Goal: Task Accomplishment & Management: Complete application form

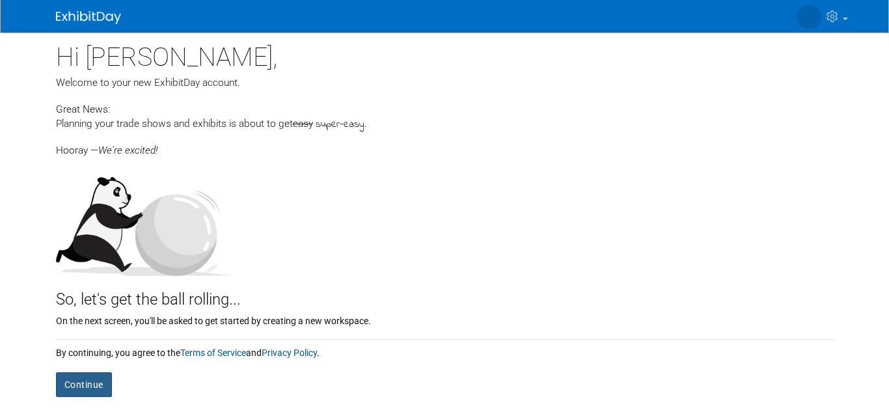
click at [92, 385] on button "Continue" at bounding box center [84, 384] width 56 height 25
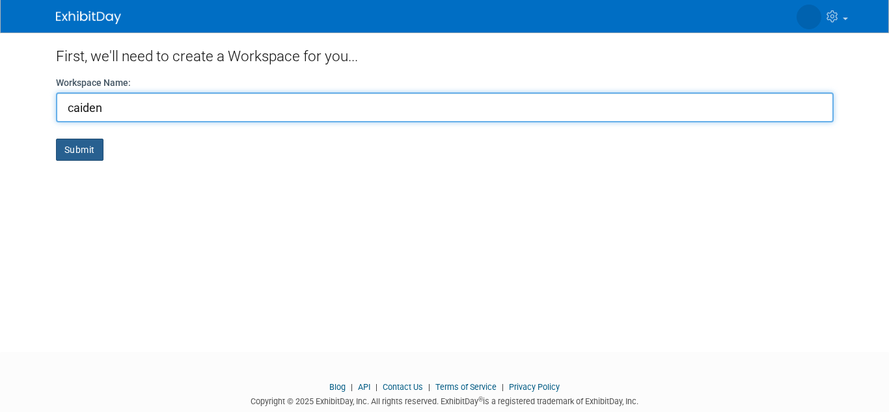
type input "caiden"
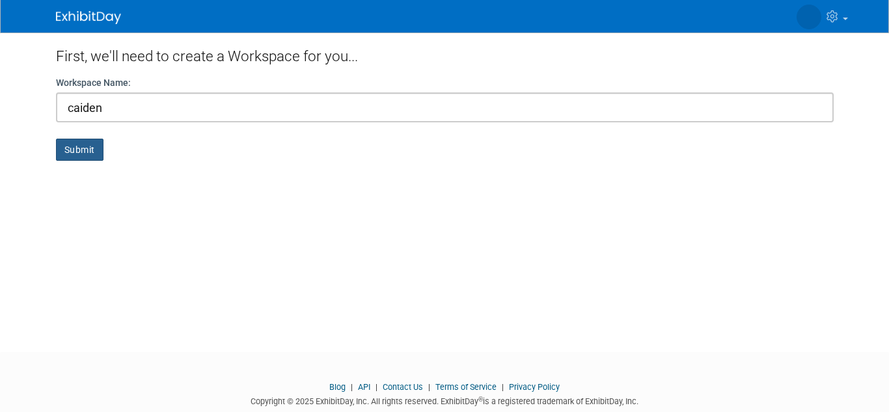
click at [72, 152] on button "Submit" at bounding box center [80, 150] width 48 height 22
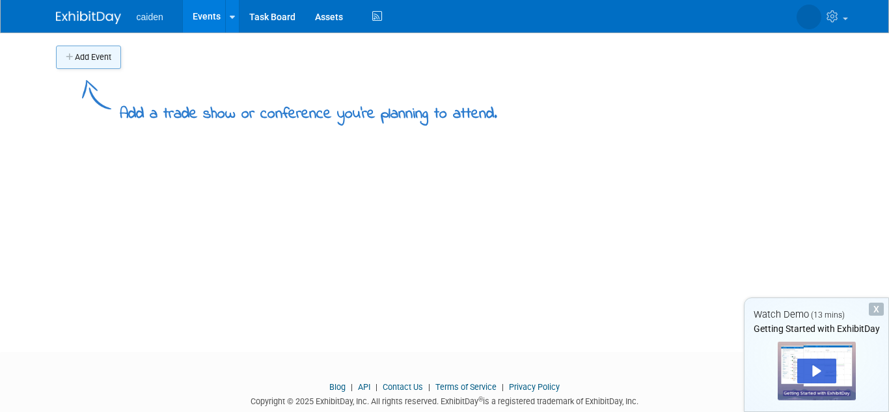
click at [111, 66] on button "Add Event" at bounding box center [88, 57] width 65 height 23
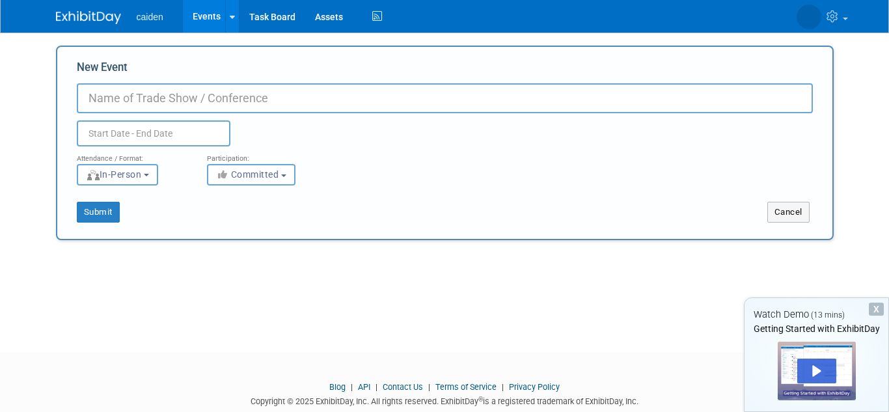
click at [159, 140] on body "caiden Events Add Event Bulk Upload Events Shareable Event Boards Task Board As…" at bounding box center [444, 206] width 889 height 412
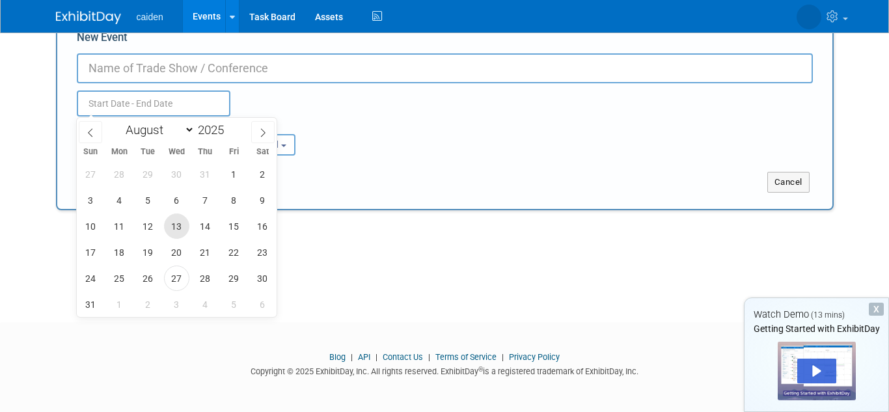
scroll to position [31, 0]
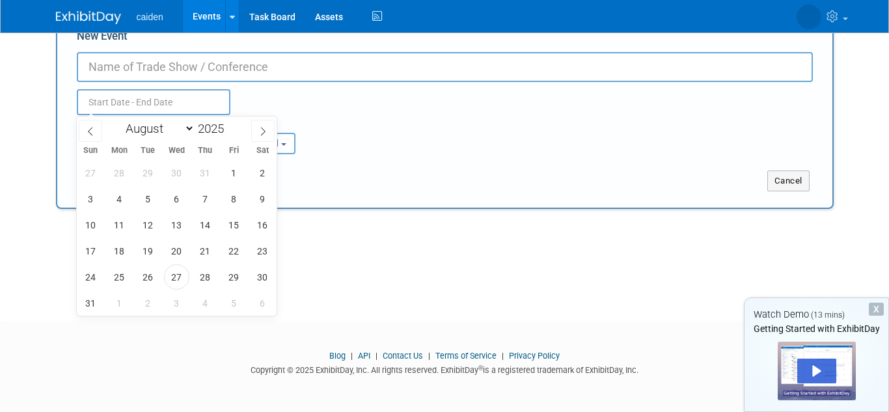
click at [204, 137] on div "January February March April May June July August September October November De…" at bounding box center [177, 127] width 150 height 22
click at [210, 124] on input "2025" at bounding box center [214, 128] width 39 height 15
click at [165, 126] on select "January February March April May June July August September October November De…" at bounding box center [157, 128] width 75 height 16
select select "1"
click at [120, 120] on select "January February March April May June July August September October November De…" at bounding box center [157, 128] width 75 height 16
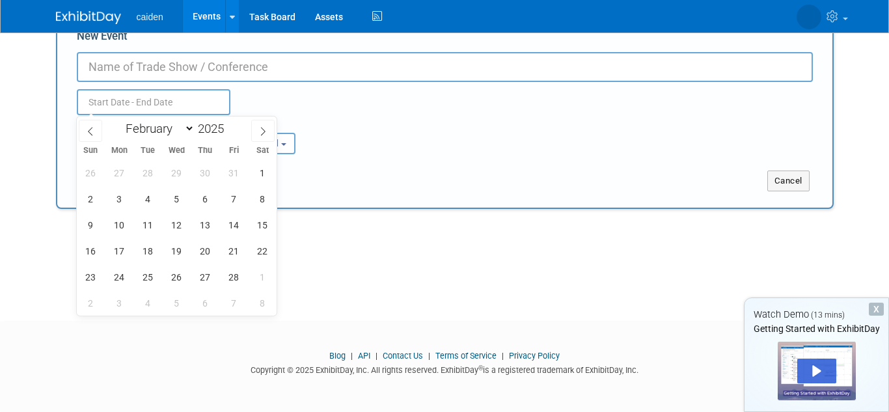
click at [135, 256] on div "26 27 28 29 30 31 1 2 3 4 5 6 7 8 9 10 11 12 13 14 15 16 17 18 19 20 21 22 23 2…" at bounding box center [177, 237] width 200 height 156
click at [121, 252] on span "17" at bounding box center [119, 250] width 25 height 25
type input "Feb 17, 2025 to Feb 17, 2025"
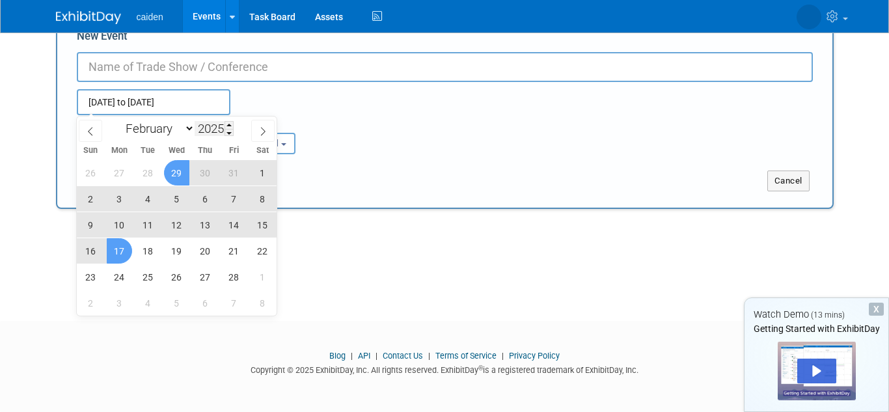
click at [204, 125] on input "2025" at bounding box center [214, 128] width 39 height 15
click at [226, 132] on span at bounding box center [229, 133] width 9 height 8
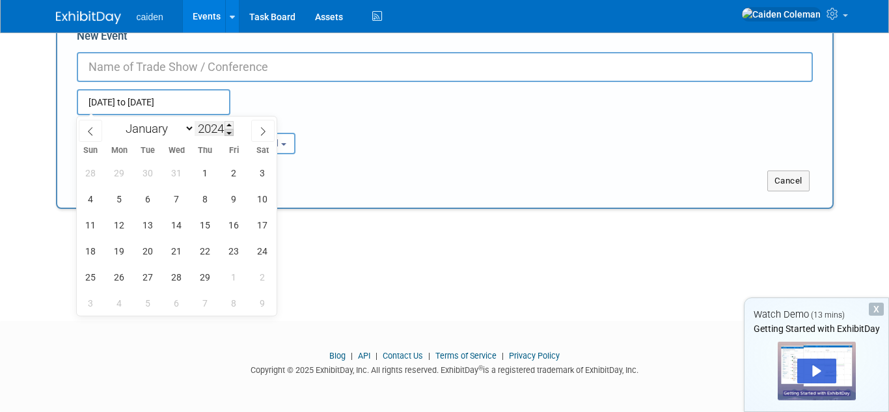
click at [226, 132] on span at bounding box center [229, 133] width 9 height 8
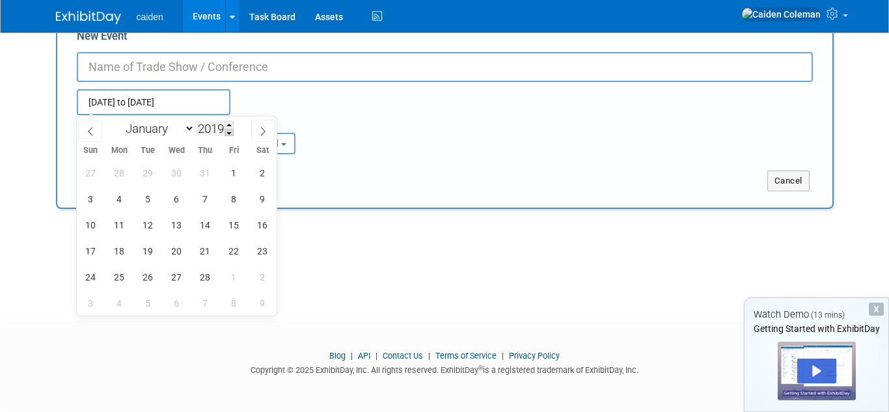
click at [226, 132] on span at bounding box center [229, 133] width 9 height 8
click at [226, 133] on span at bounding box center [229, 133] width 9 height 8
click at [228, 129] on span at bounding box center [229, 133] width 9 height 8
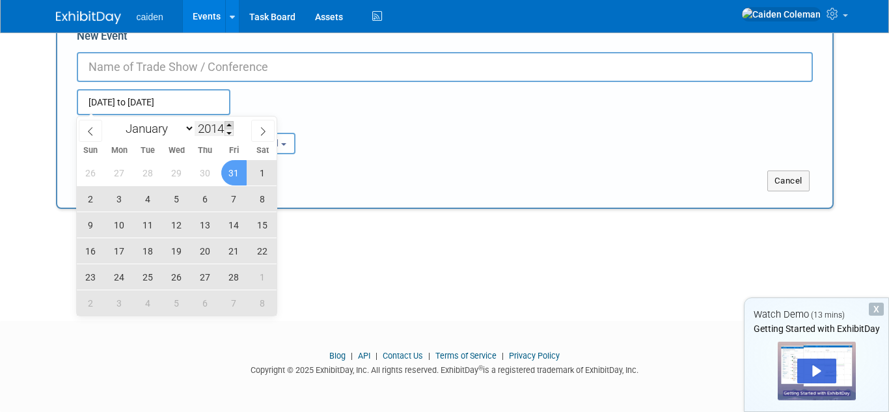
click at [226, 124] on span at bounding box center [229, 125] width 9 height 8
click at [226, 125] on span at bounding box center [229, 125] width 9 height 8
type input "2016"
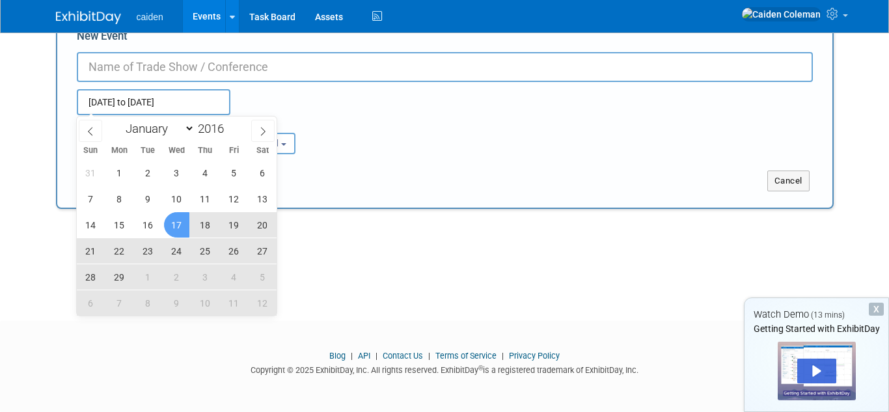
click at [169, 226] on span "17" at bounding box center [176, 224] width 25 height 25
type input "Feb 17, 2016 to Feb 17, 2025"
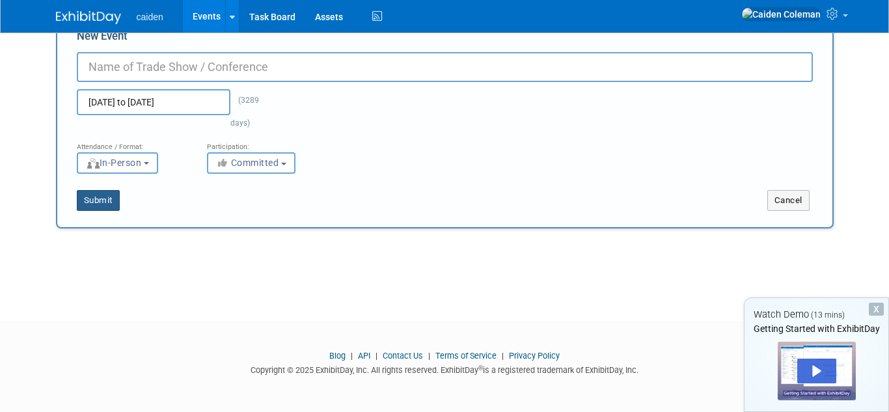
click at [101, 197] on button "Submit" at bounding box center [98, 200] width 43 height 21
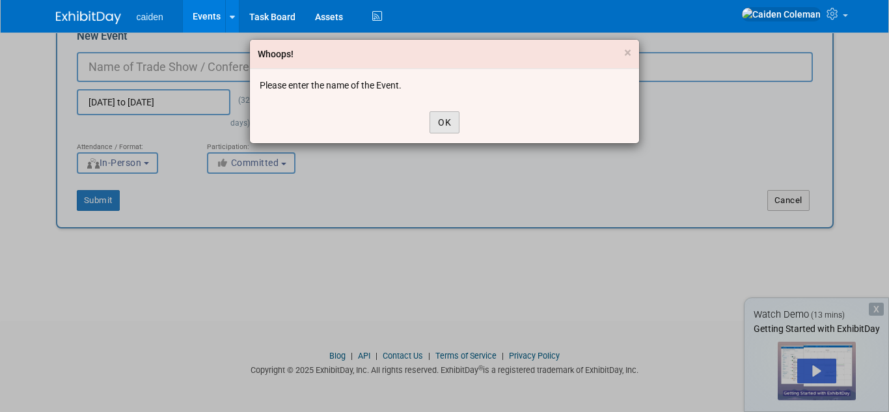
click at [433, 132] on button "OK" at bounding box center [445, 122] width 30 height 22
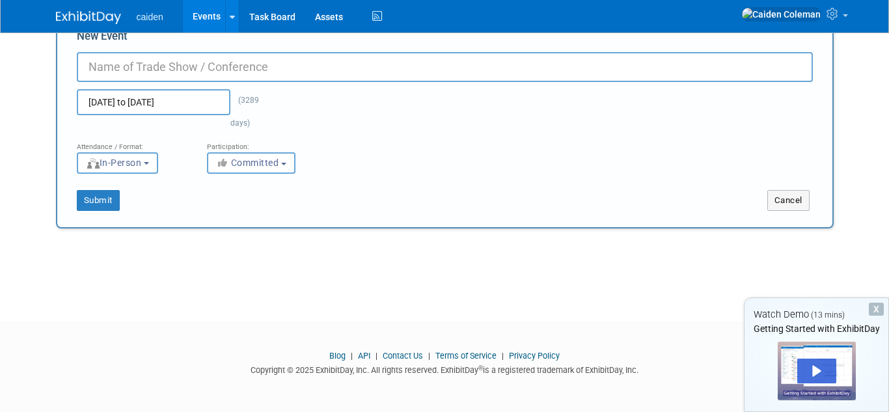
click at [159, 23] on ul "caiden Events Add Event Bulk Upload Events Shareable Event Boards Task Board As…" at bounding box center [261, 16] width 249 height 33
